Goal: Task Accomplishment & Management: Use online tool/utility

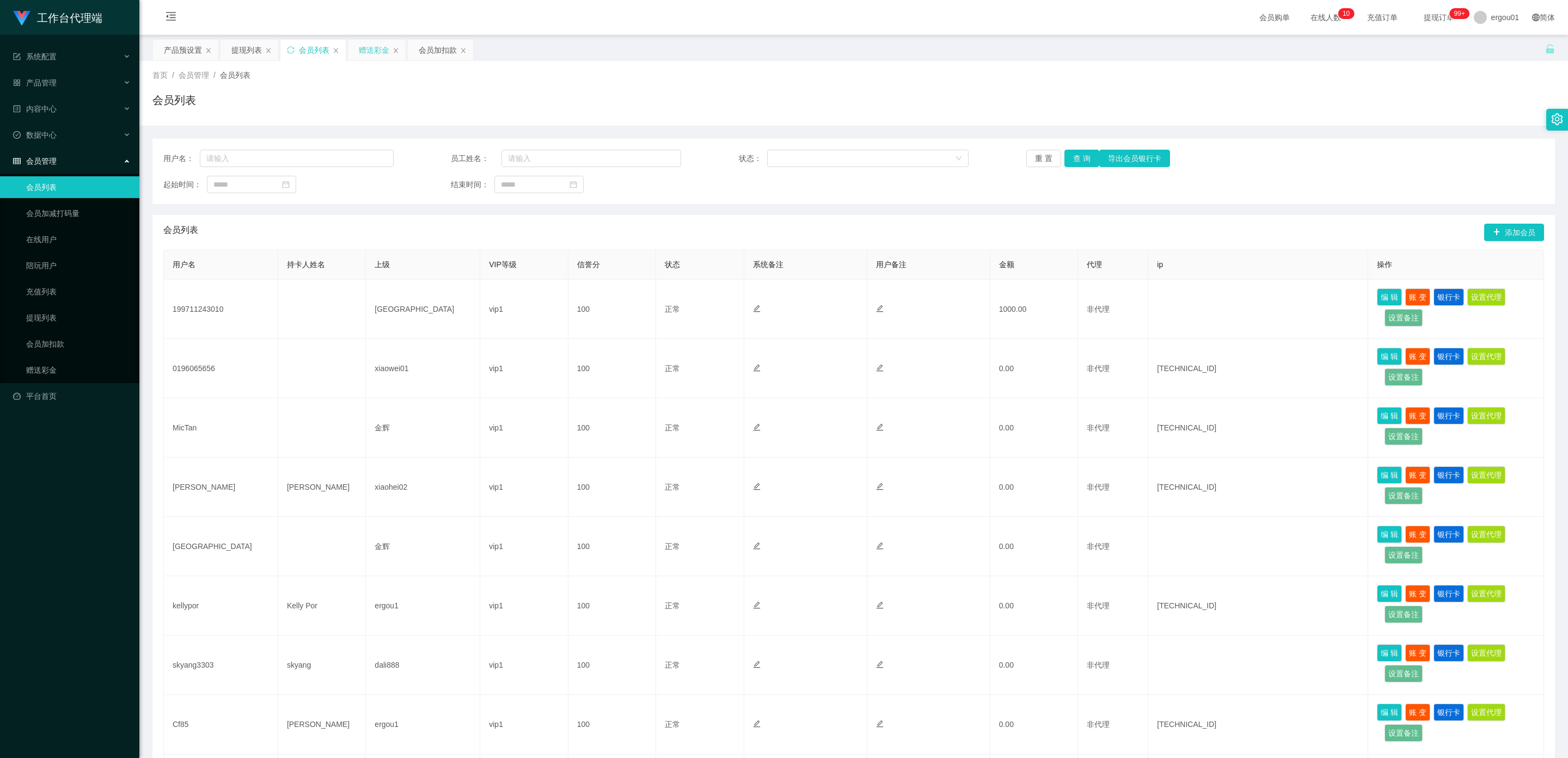
click at [384, 51] on div "赠送彩金" at bounding box center [374, 50] width 30 height 21
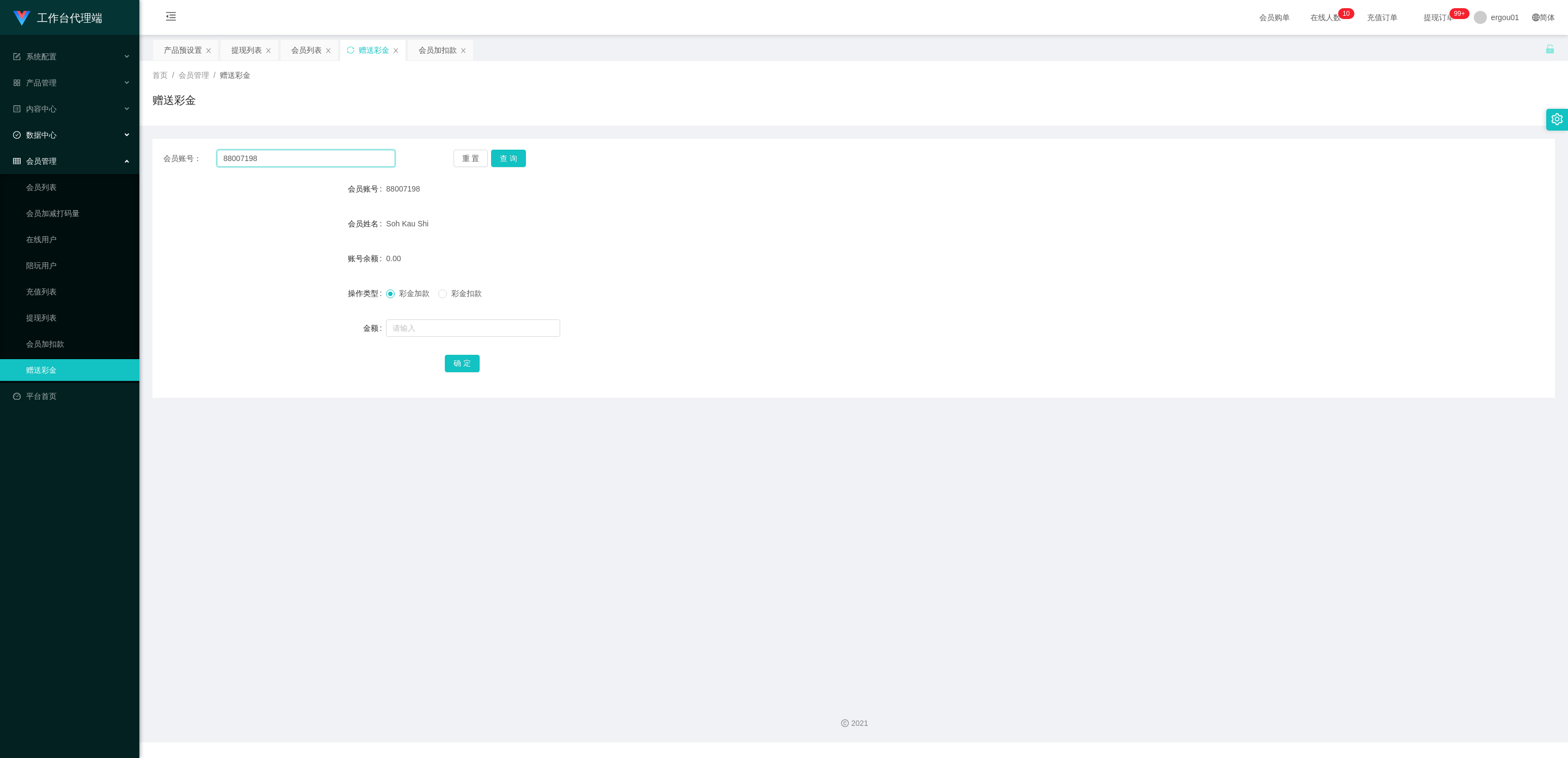
drag, startPoint x: 268, startPoint y: 155, endPoint x: 0, endPoint y: 129, distance: 269.3
click at [0, 129] on section "工作台代理端 系统配置 产品管理 产品列表 产品预设置 开奖记录 注单管理 即时注单 内容中心 数据中心 会员管理 会员列表 会员加减打码量 在线用户 陪玩用…" at bounding box center [784, 371] width 1568 height 742
click at [506, 152] on button "查 询" at bounding box center [508, 158] width 35 height 18
click at [423, 327] on input "text" at bounding box center [473, 328] width 174 height 18
type input "4"
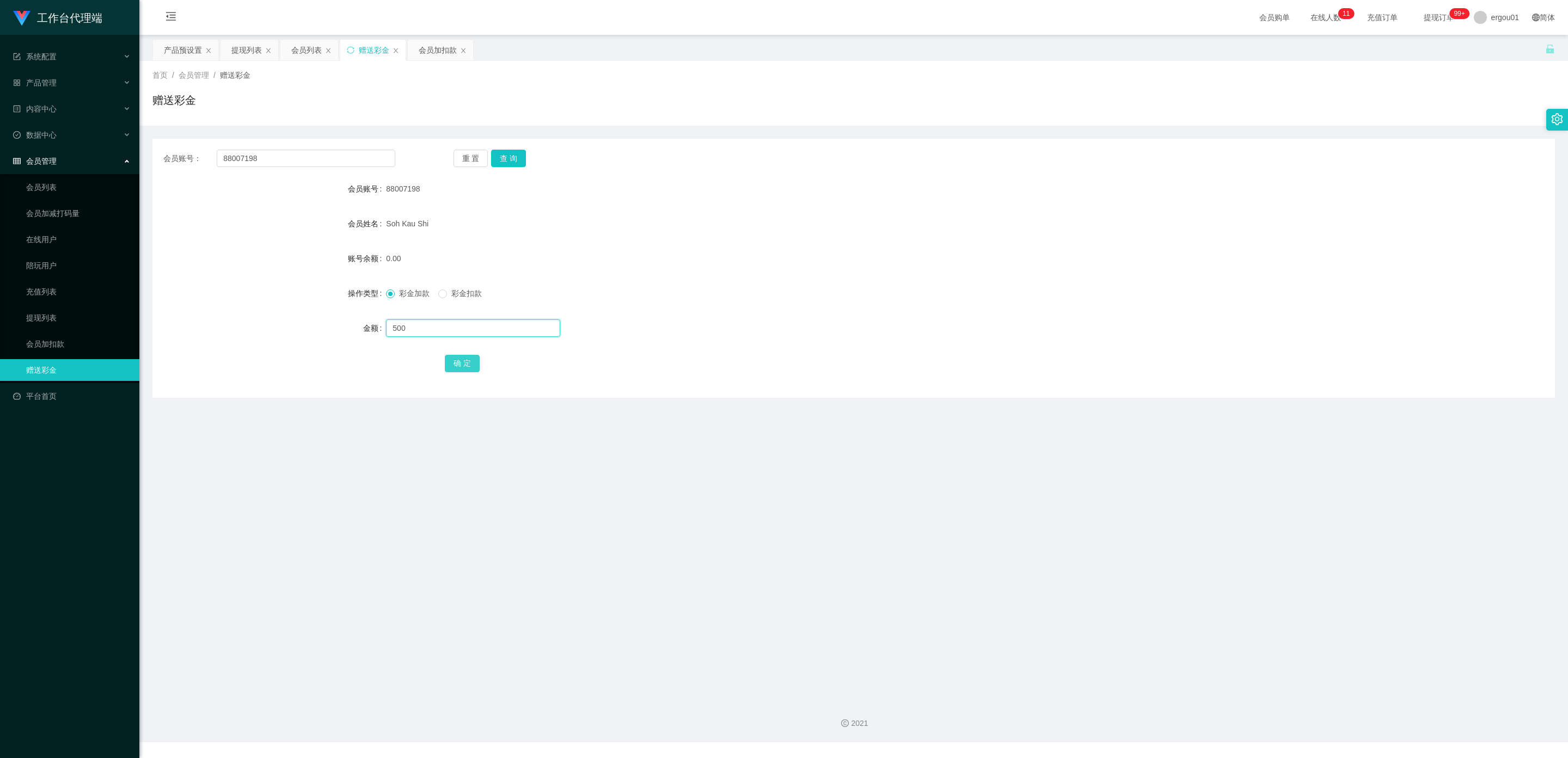
type input "500"
click at [461, 361] on button "确 定" at bounding box center [462, 363] width 35 height 18
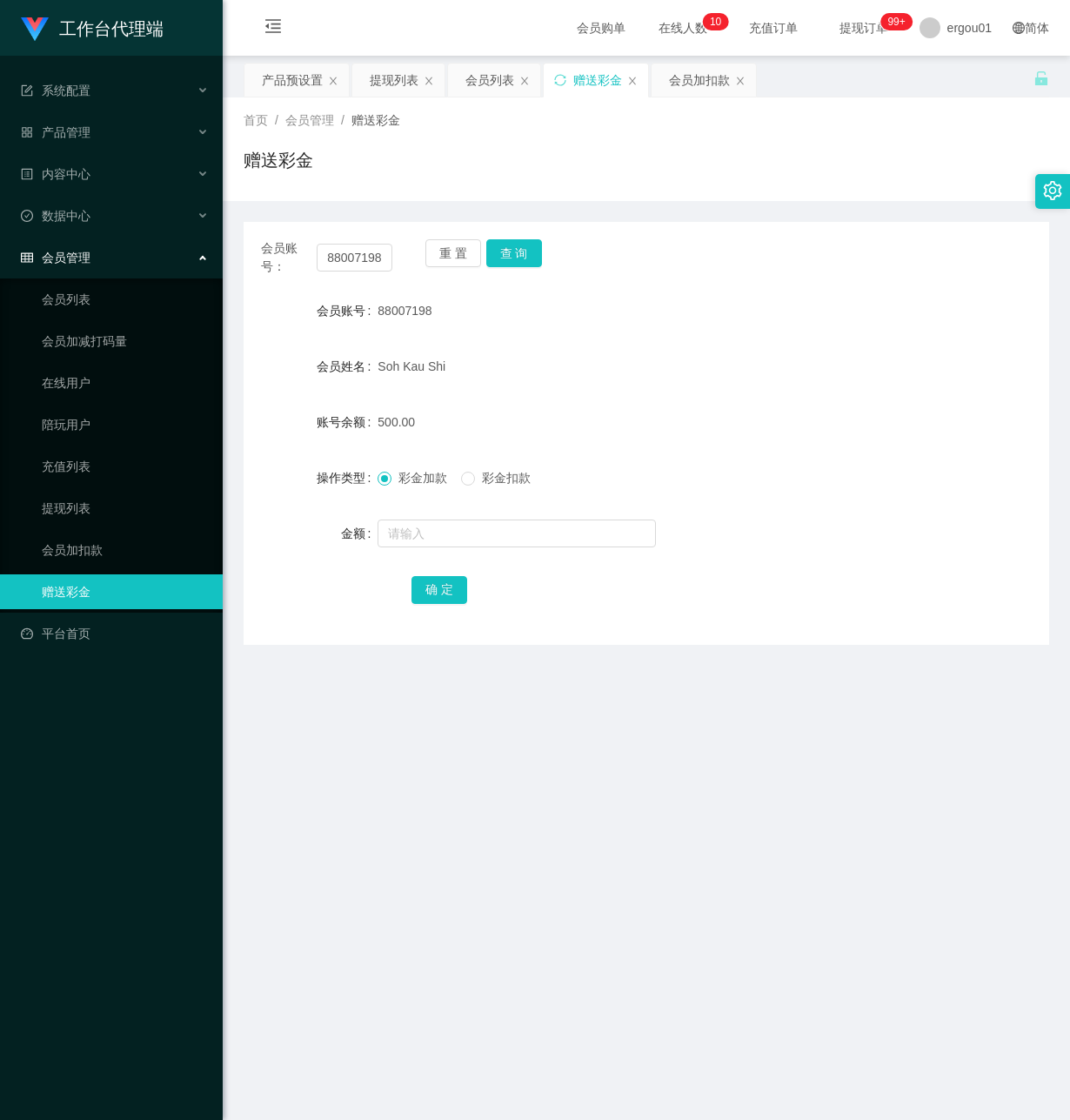
drag, startPoint x: 408, startPoint y: 868, endPoint x: 672, endPoint y: 29, distance: 879.6
click at [397, 846] on main "关闭左侧 关闭右侧 关闭其它 刷新页面 产品预设置 提现列表 会员列表 赠送彩金 会员加扣款 首页 / 会员管理 / 赠送彩金 / 赠送彩金 会员账号： 88…" at bounding box center [646, 581] width 847 height 1051
click at [334, 261] on input "88007198" at bounding box center [355, 257] width 76 height 28
drag, startPoint x: 325, startPoint y: 254, endPoint x: 437, endPoint y: 274, distance: 113.8
click at [437, 274] on div "会员账号： 88007198 重 置 查 询" at bounding box center [646, 258] width 805 height 37
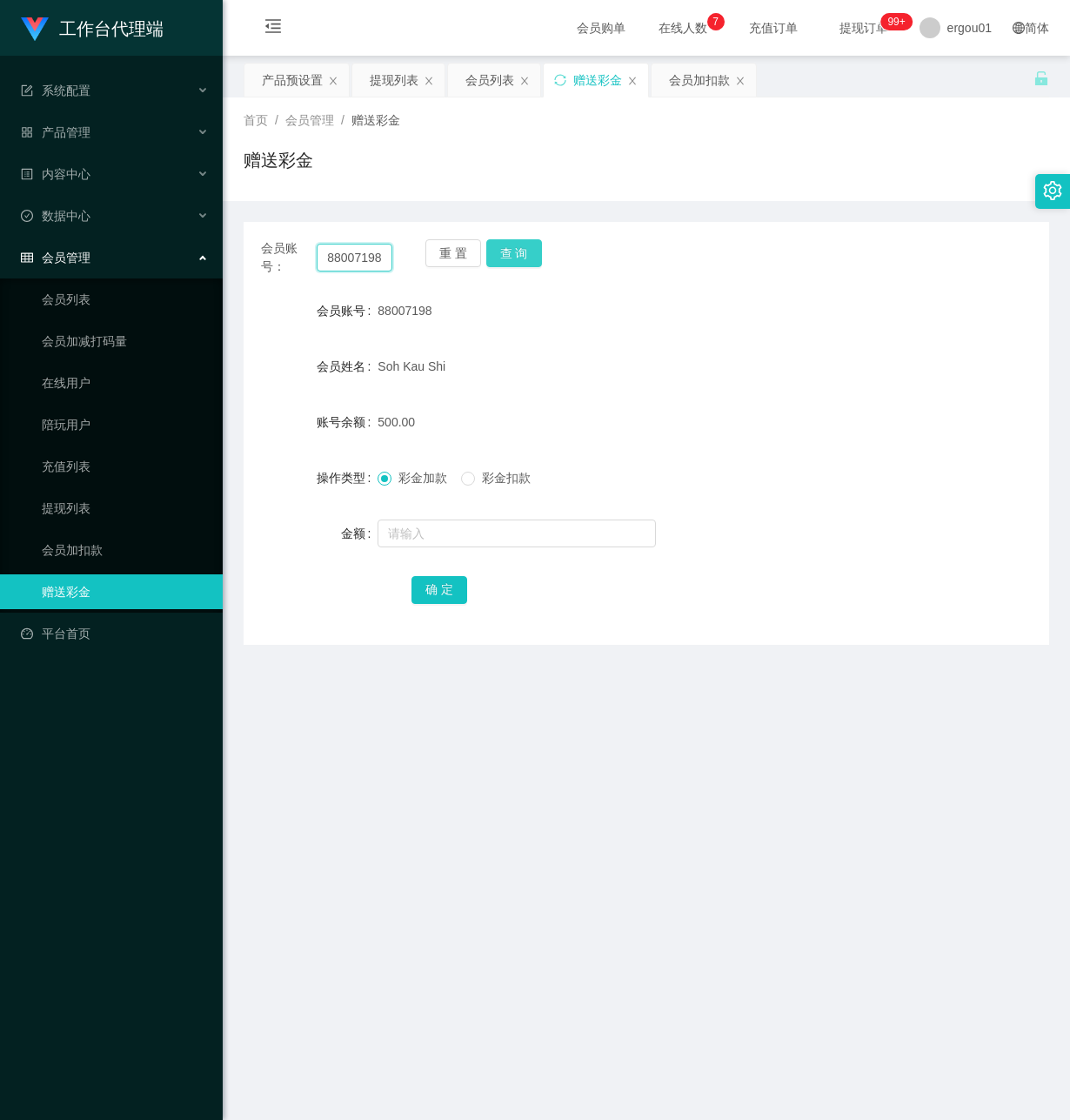
paste input "98265087"
type input "98265087"
click at [507, 249] on button "查 询" at bounding box center [514, 253] width 55 height 28
click at [410, 525] on input "text" at bounding box center [517, 533] width 278 height 28
type input "500"
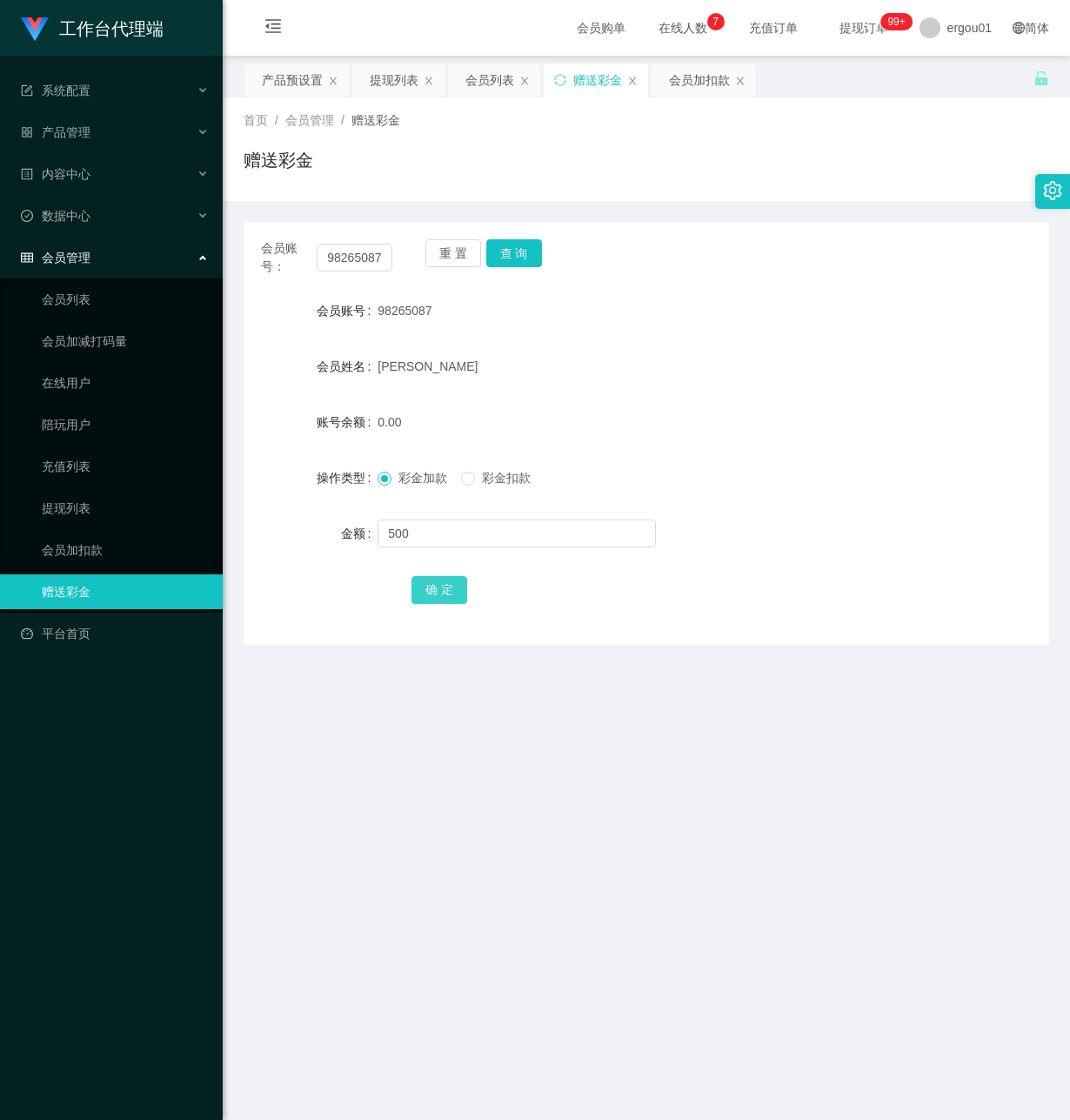
drag, startPoint x: 442, startPoint y: 583, endPoint x: 622, endPoint y: 654, distance: 193.5
click at [442, 583] on button "确 定" at bounding box center [439, 590] width 55 height 28
